Goal: Navigation & Orientation: Find specific page/section

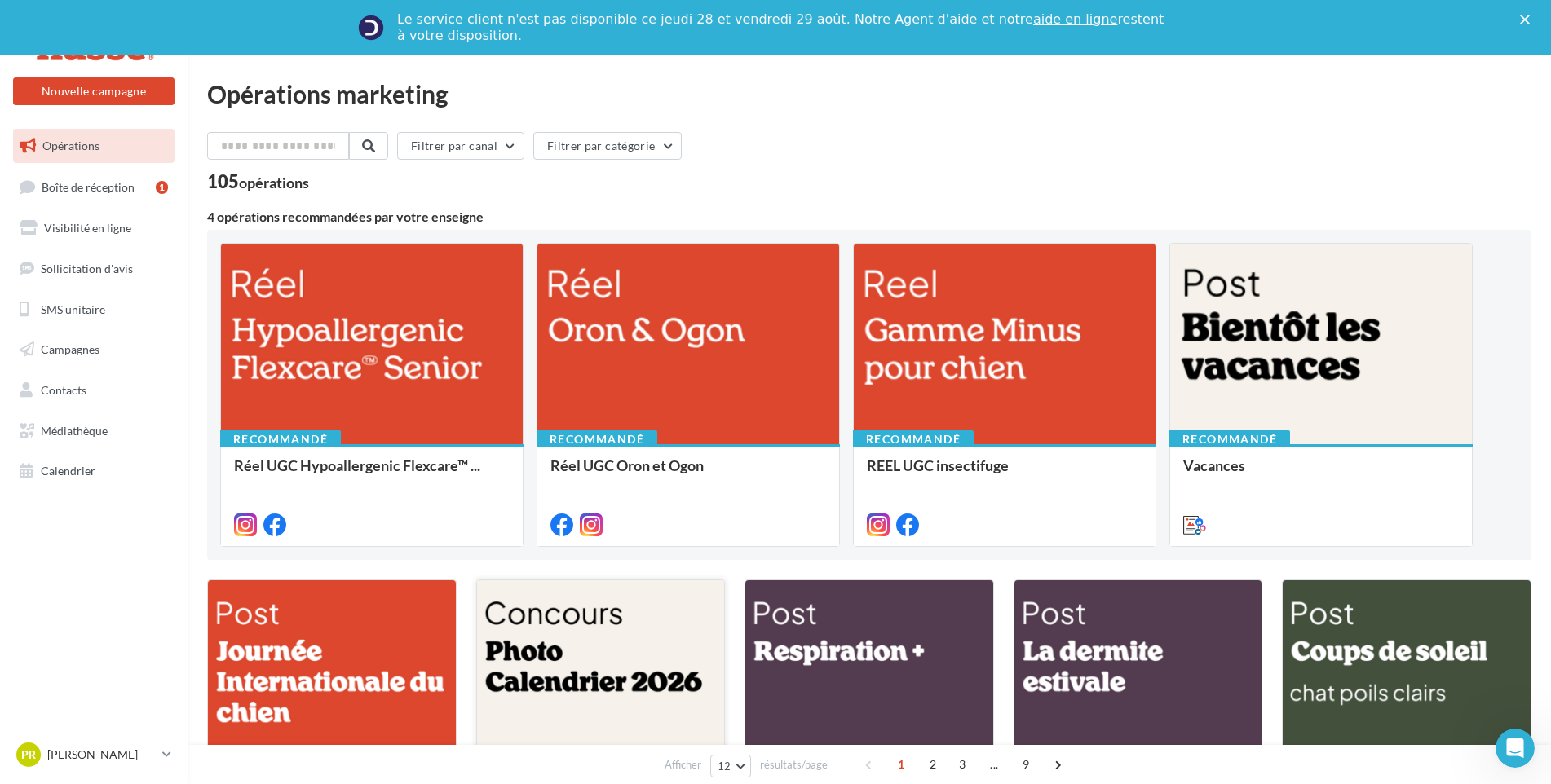
click at [610, 669] on div at bounding box center [601, 663] width 247 height 166
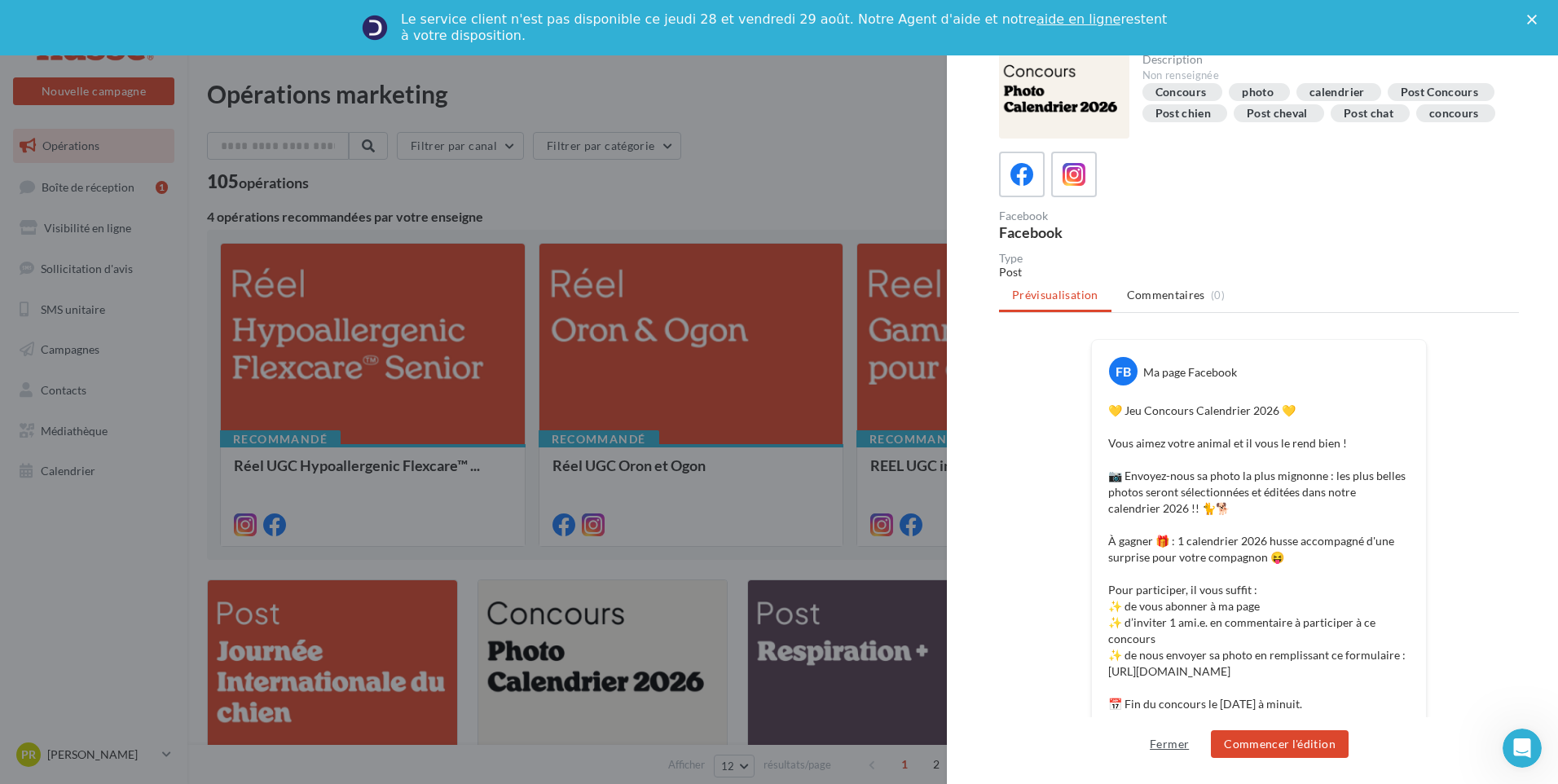
click at [1167, 744] on button "Fermer" at bounding box center [1169, 743] width 52 height 20
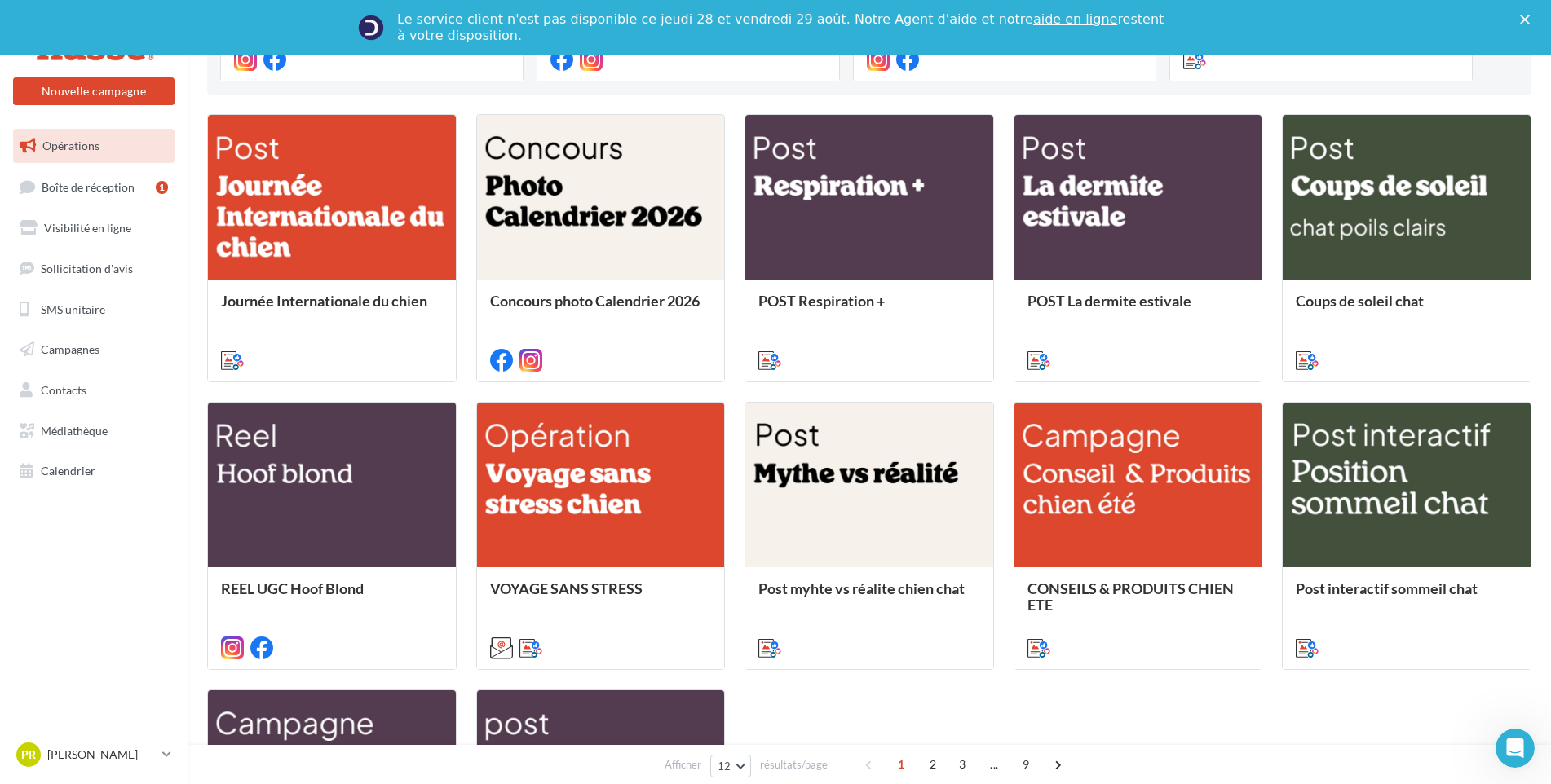
scroll to position [448, 0]
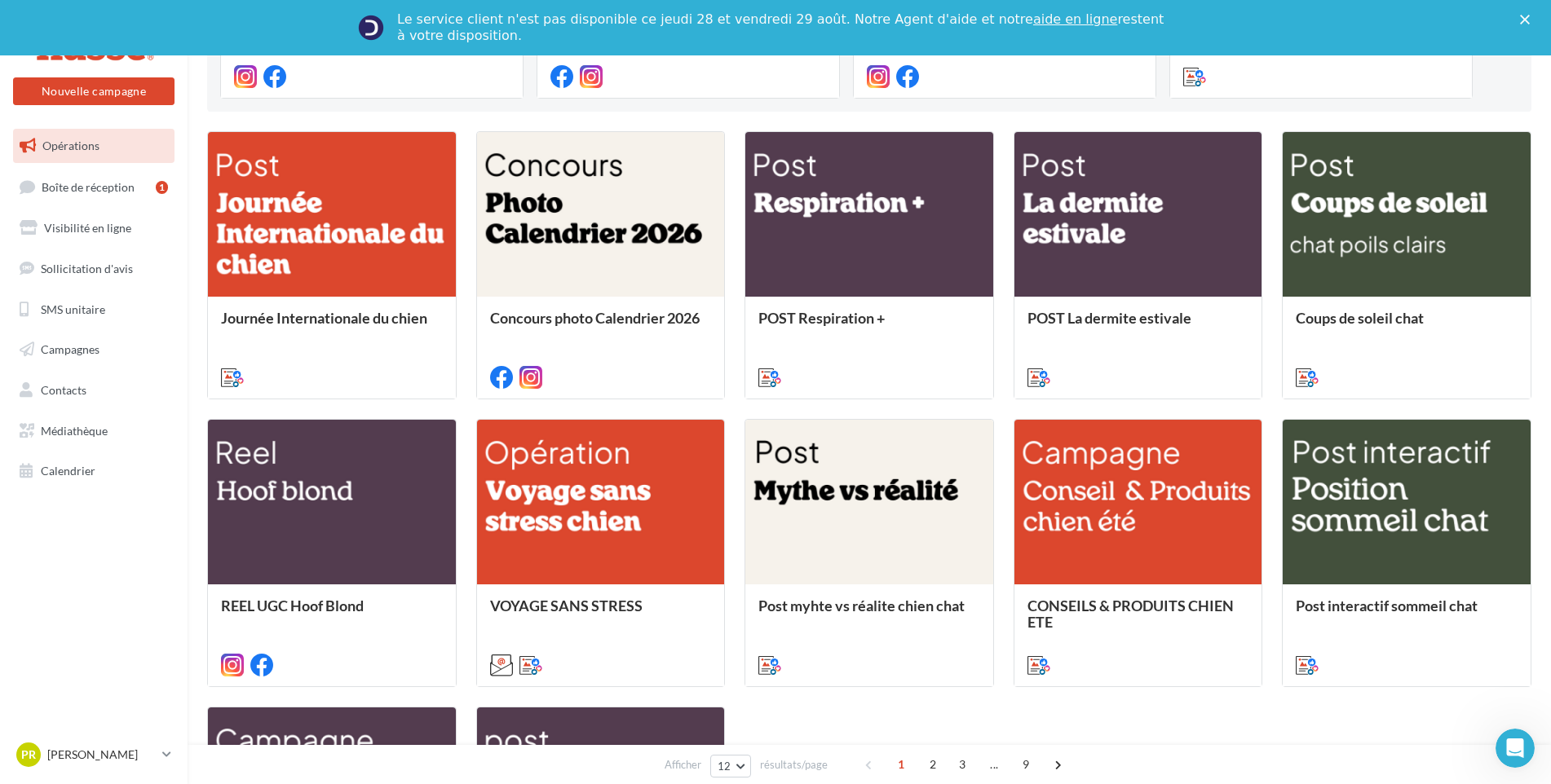
click at [117, 143] on link "Opérations" at bounding box center [94, 145] width 168 height 34
click at [105, 183] on span "Boîte de réception" at bounding box center [88, 186] width 93 height 14
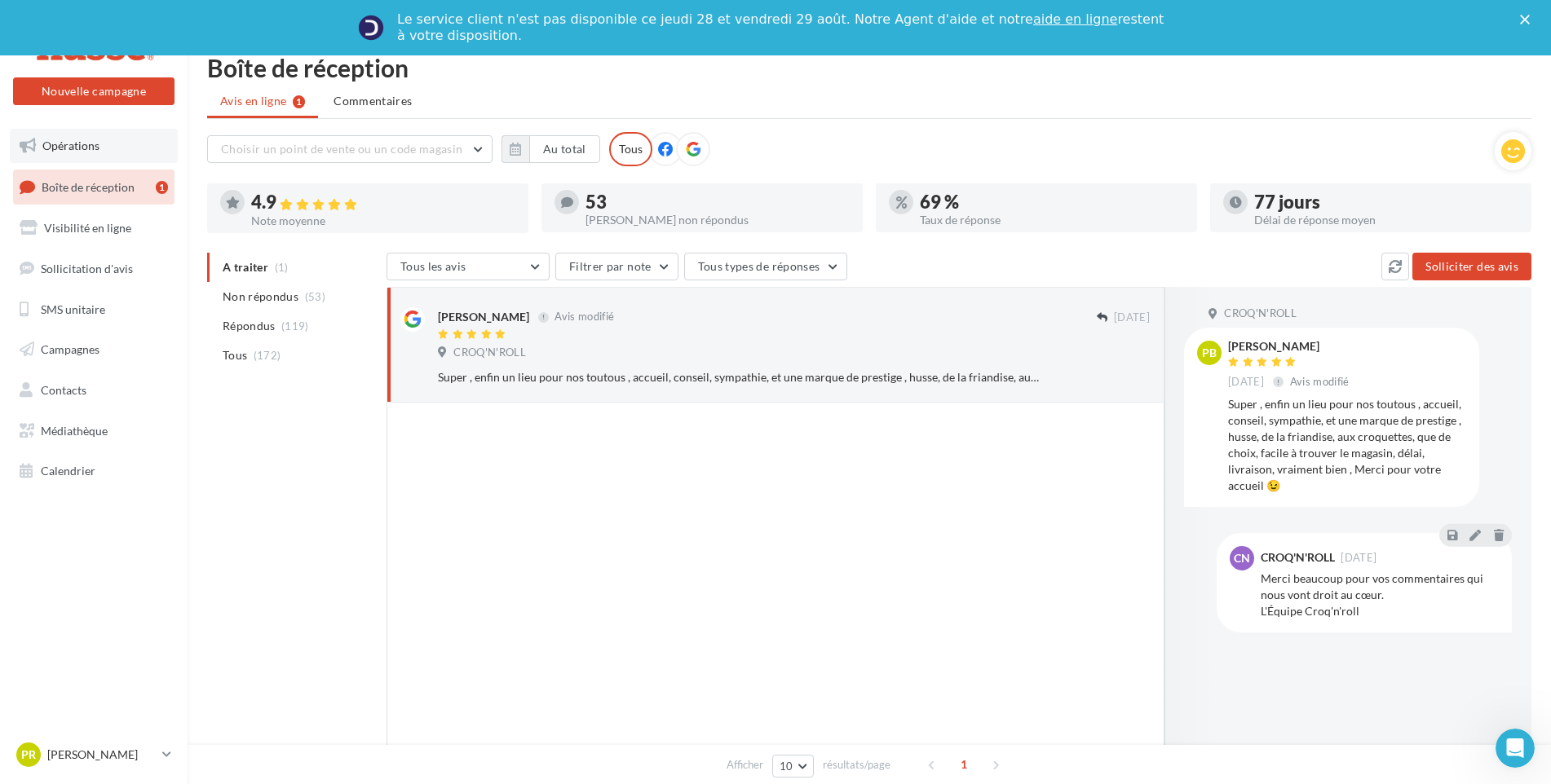
click at [78, 147] on span "Opérations" at bounding box center [71, 145] width 57 height 14
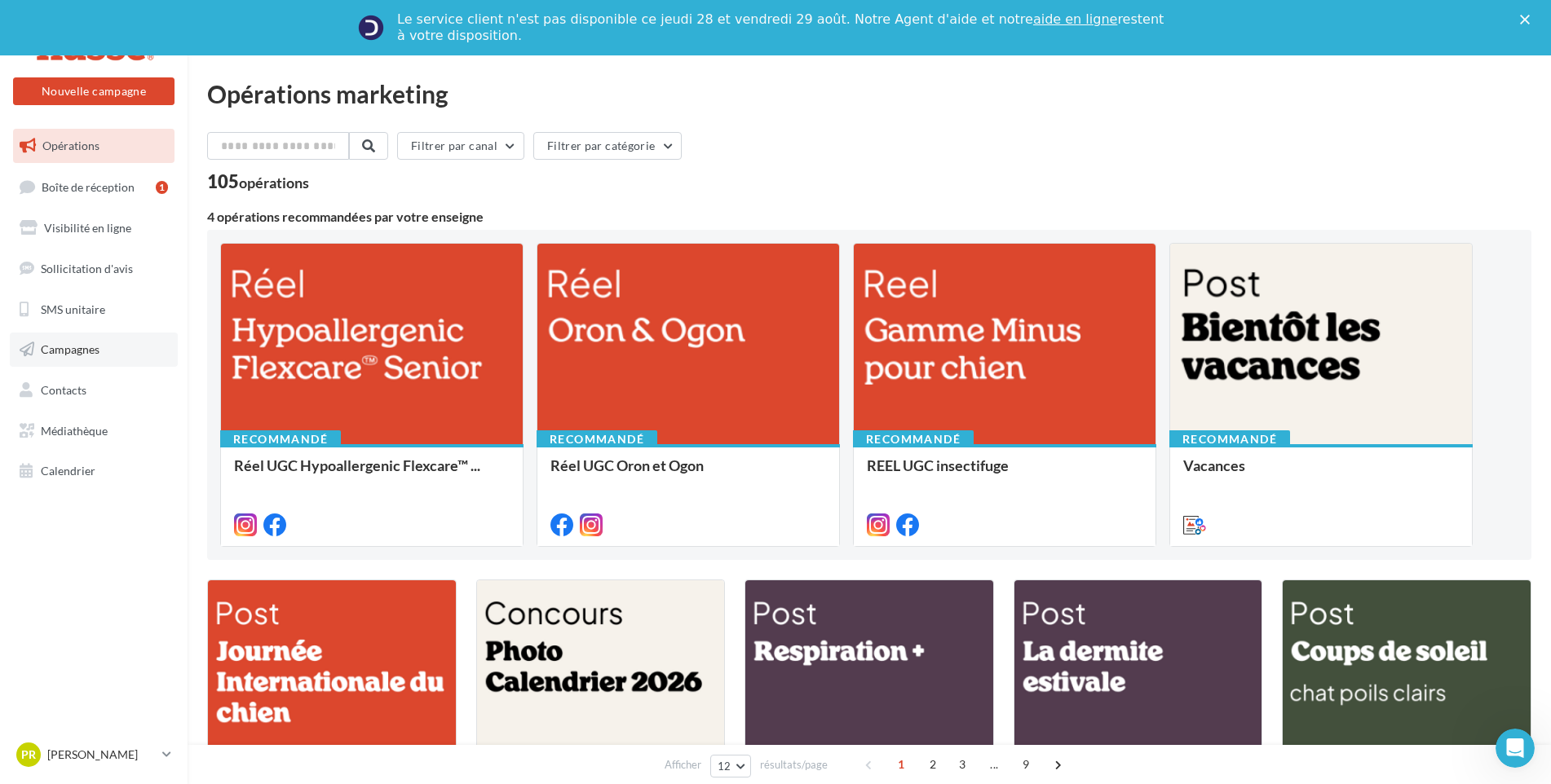
click at [47, 351] on span "Campagnes" at bounding box center [70, 349] width 59 height 14
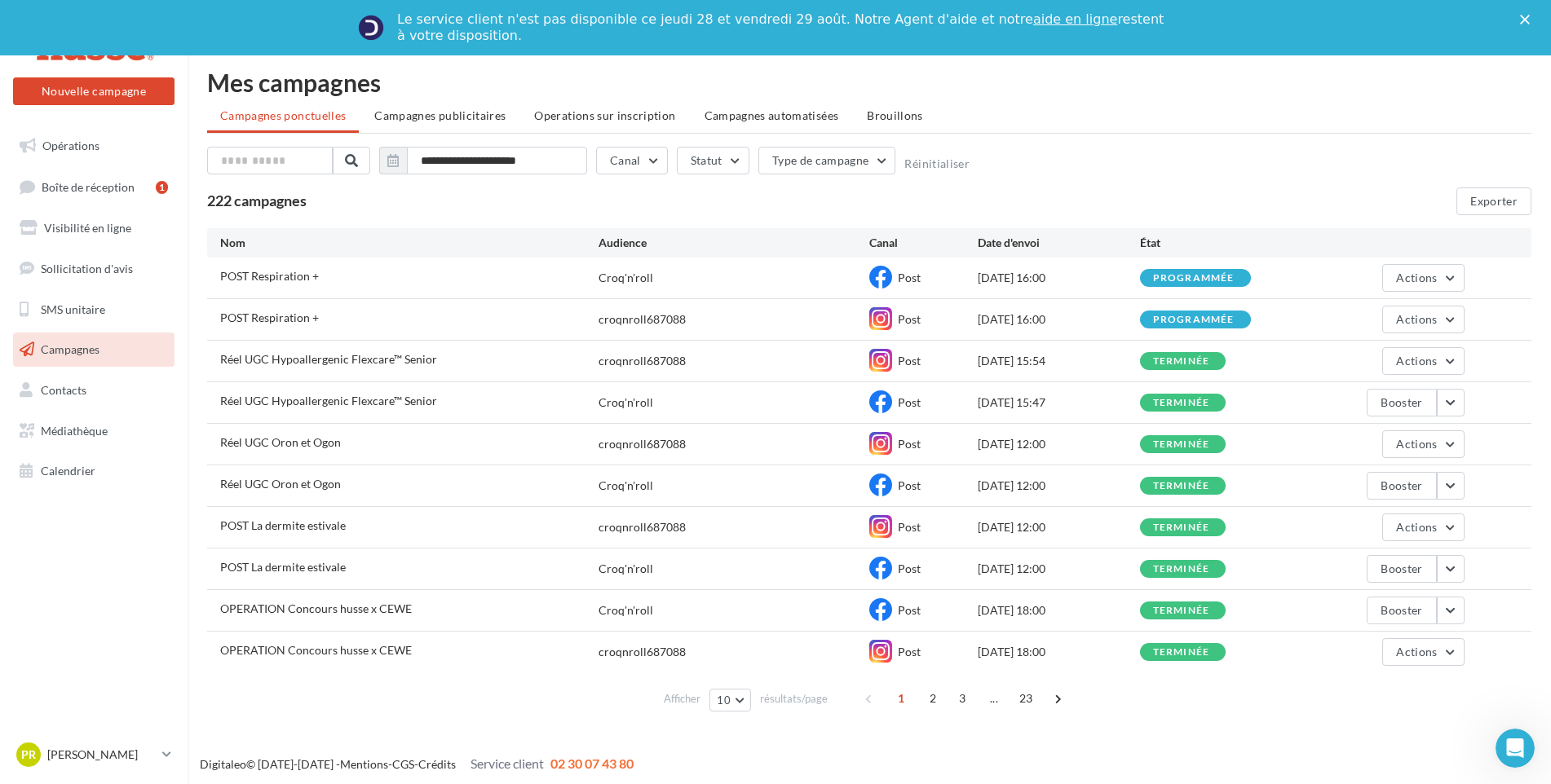
scroll to position [16, 0]
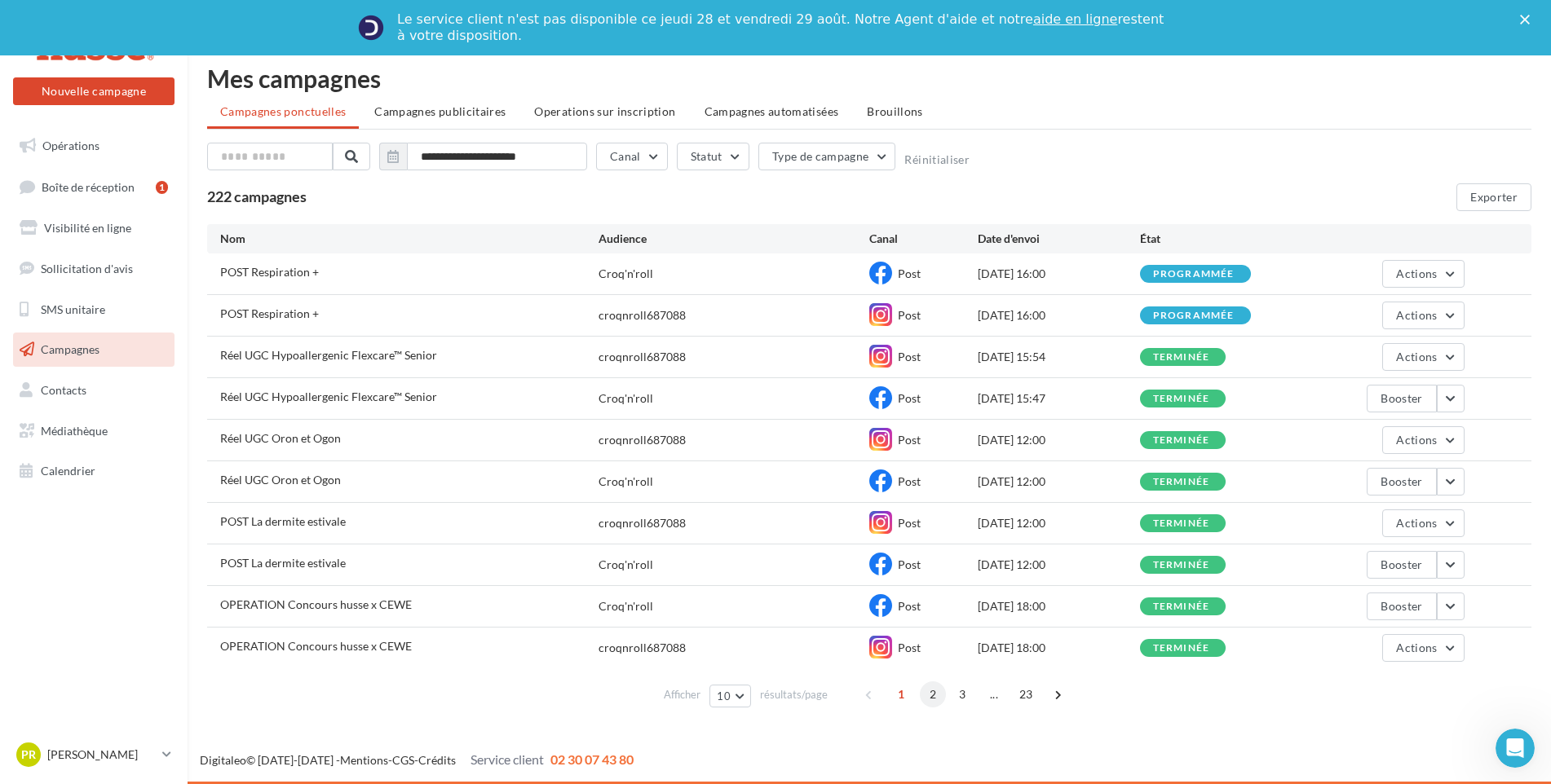
click at [926, 694] on span "2" at bounding box center [932, 695] width 26 height 26
